Goal: Information Seeking & Learning: Learn about a topic

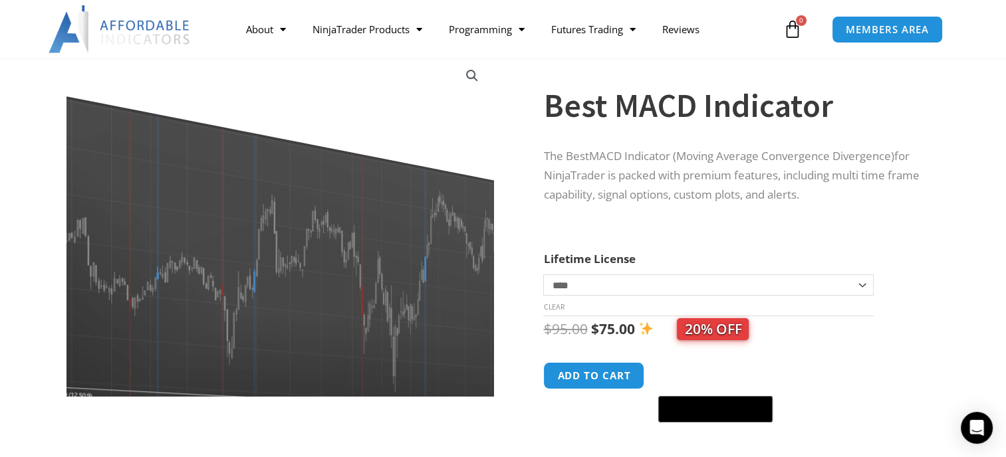
scroll to position [66, 0]
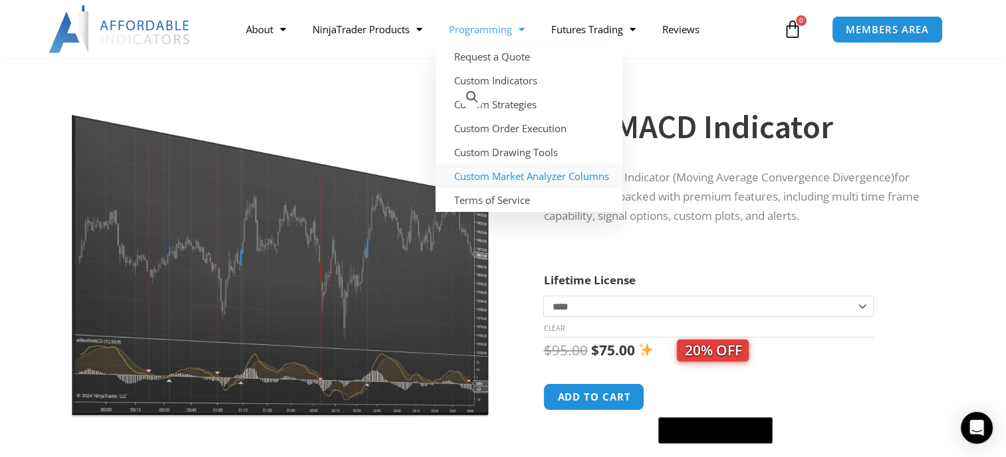
click at [521, 177] on link "Custom Market Analyzer Columns" at bounding box center [528, 176] width 187 height 24
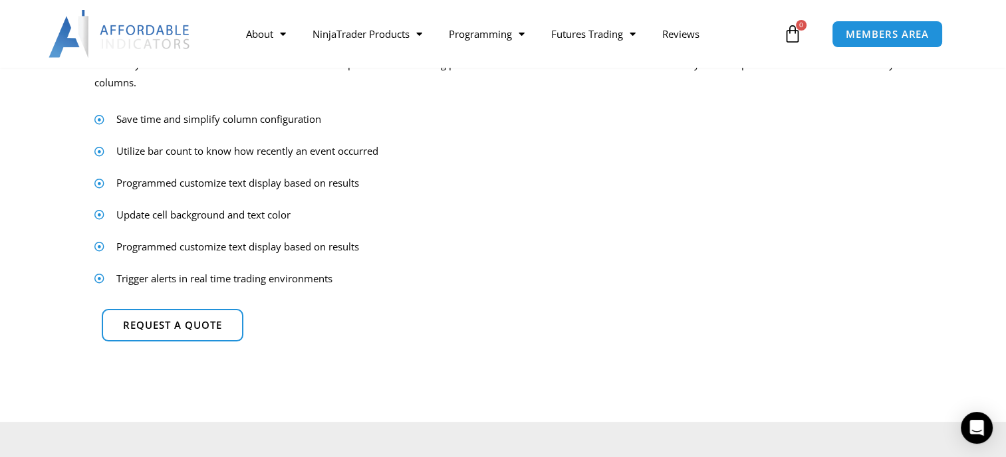
scroll to position [199, 0]
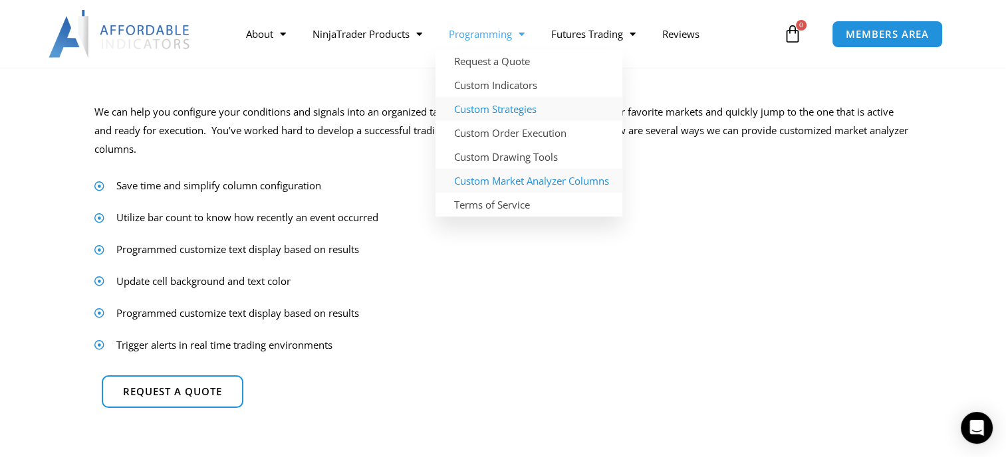
click at [484, 116] on link "Custom Strategies" at bounding box center [528, 109] width 187 height 24
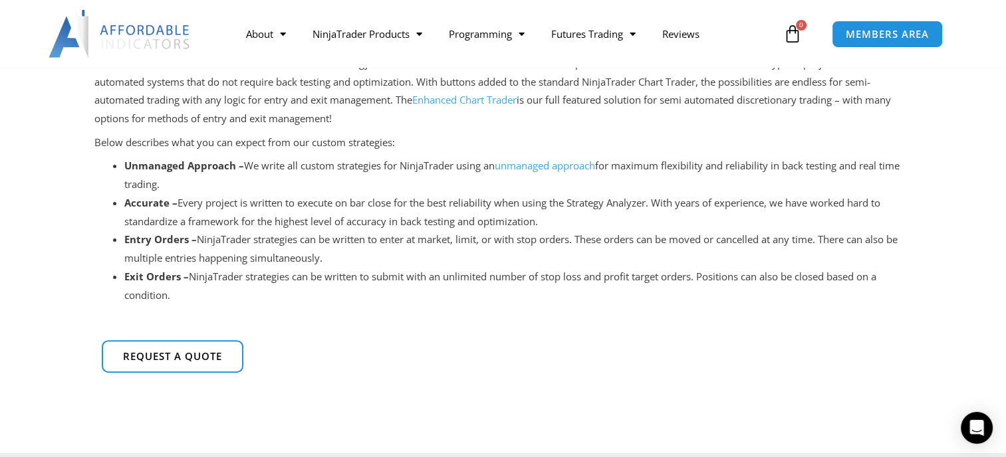
scroll to position [266, 0]
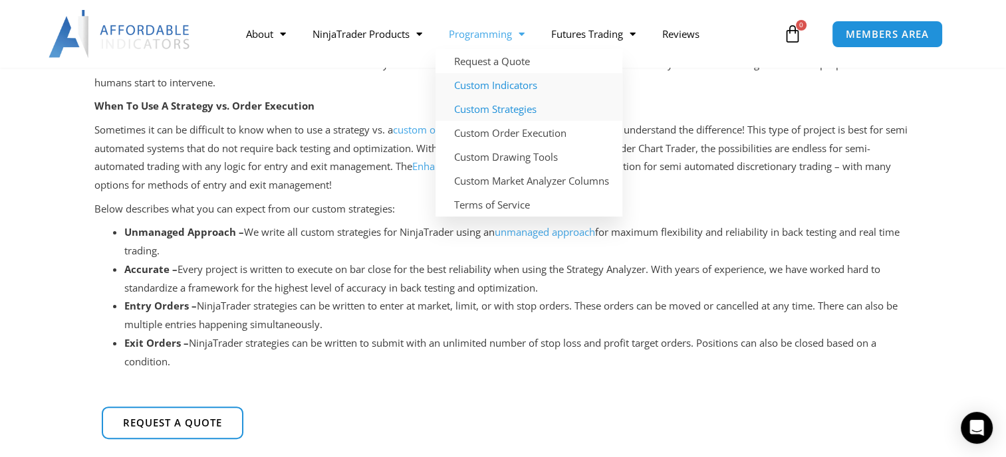
click at [485, 86] on link "Custom Indicators" at bounding box center [528, 85] width 187 height 24
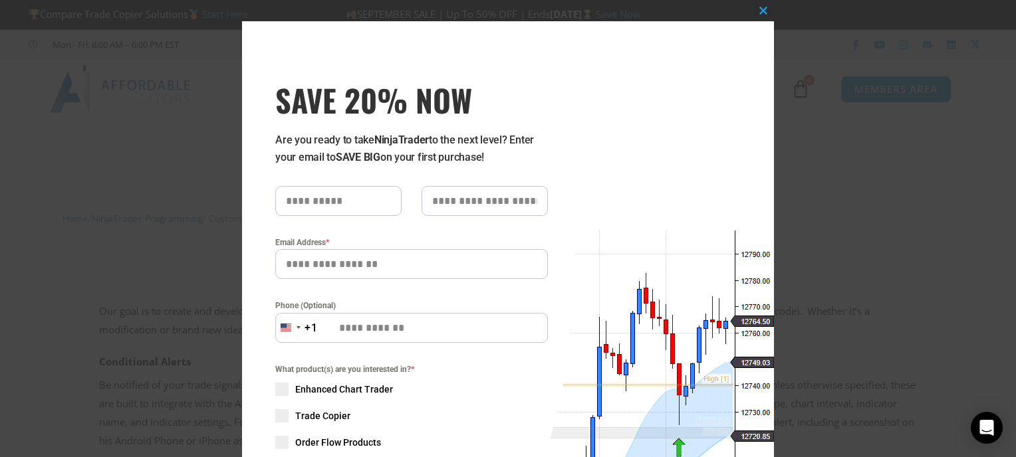
click at [822, 191] on div "Close this module SAVE 20% NOW Are you ready to take NinjaTrader to the next le…" at bounding box center [508, 228] width 1016 height 457
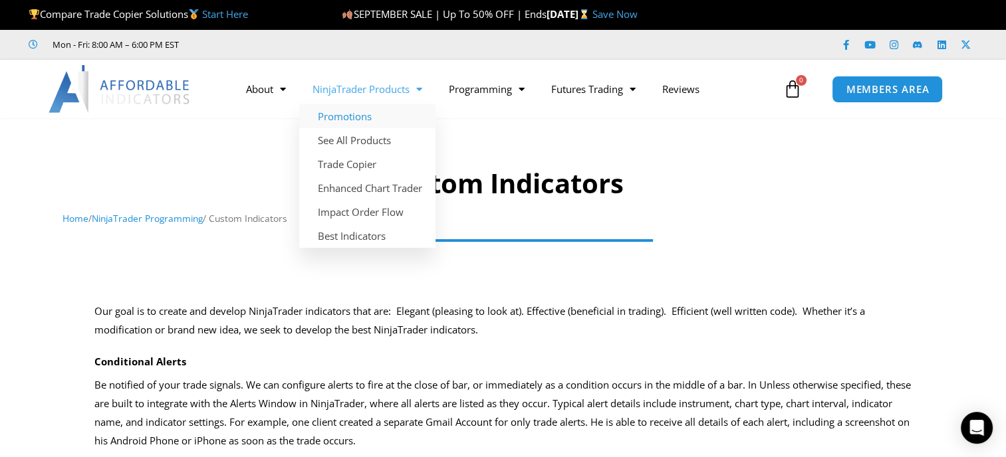
click at [367, 122] on link "Promotions" at bounding box center [367, 116] width 136 height 24
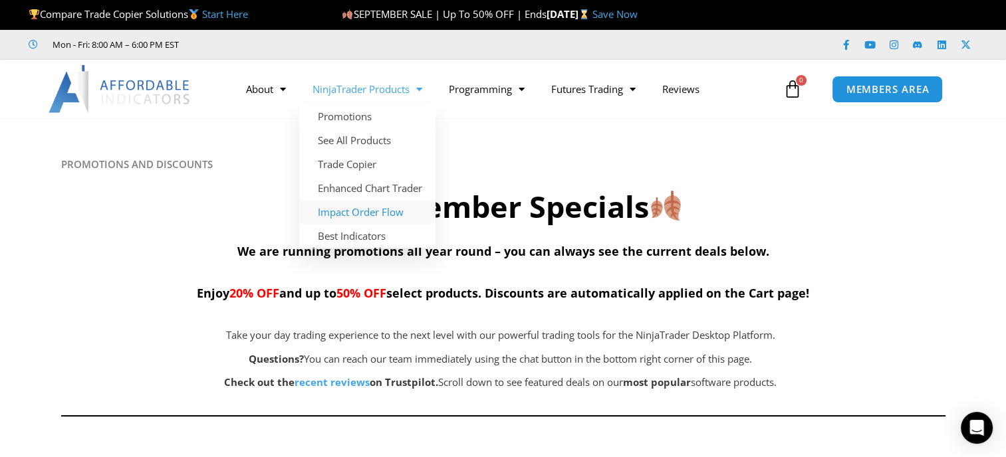
click at [360, 218] on link "Impact Order Flow" at bounding box center [367, 212] width 136 height 24
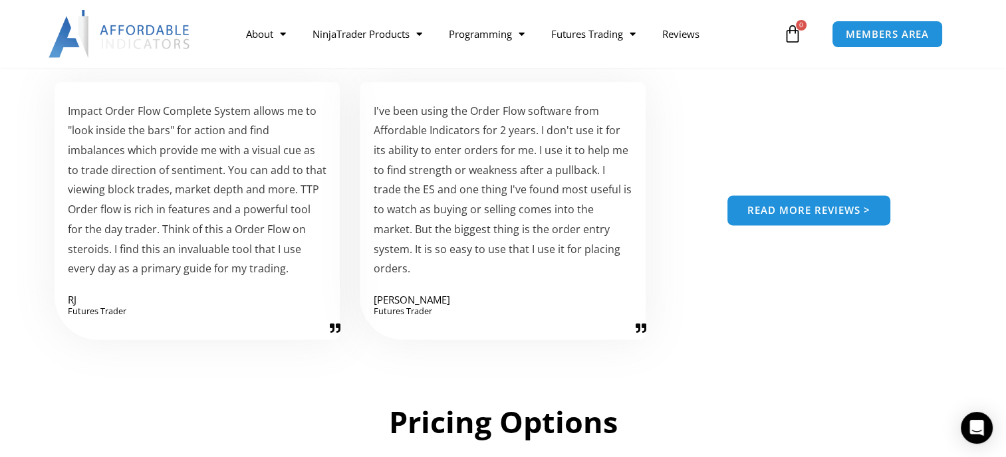
scroll to position [1861, 0]
